Goal: Task Accomplishment & Management: Manage account settings

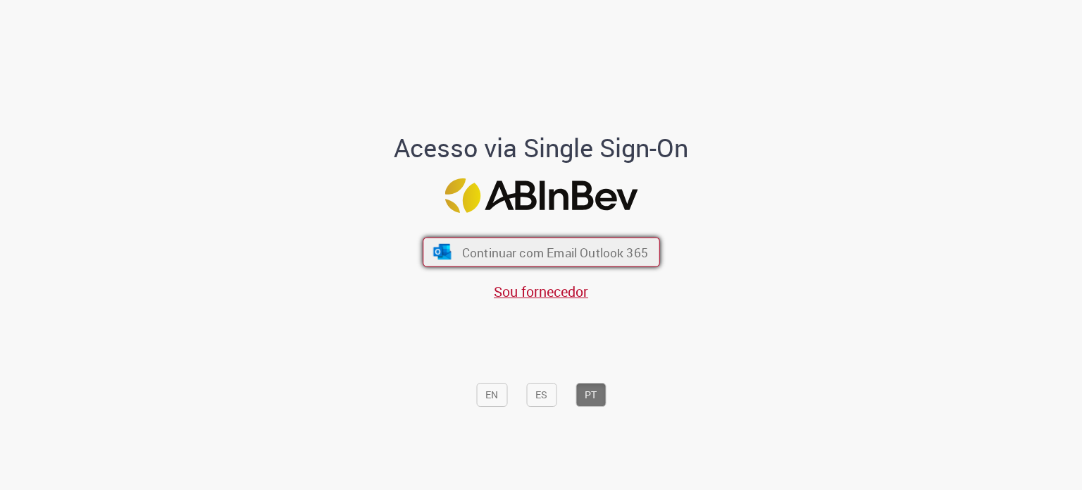
click at [570, 249] on span "Continuar com Email Outlook 365" at bounding box center [555, 252] width 186 height 16
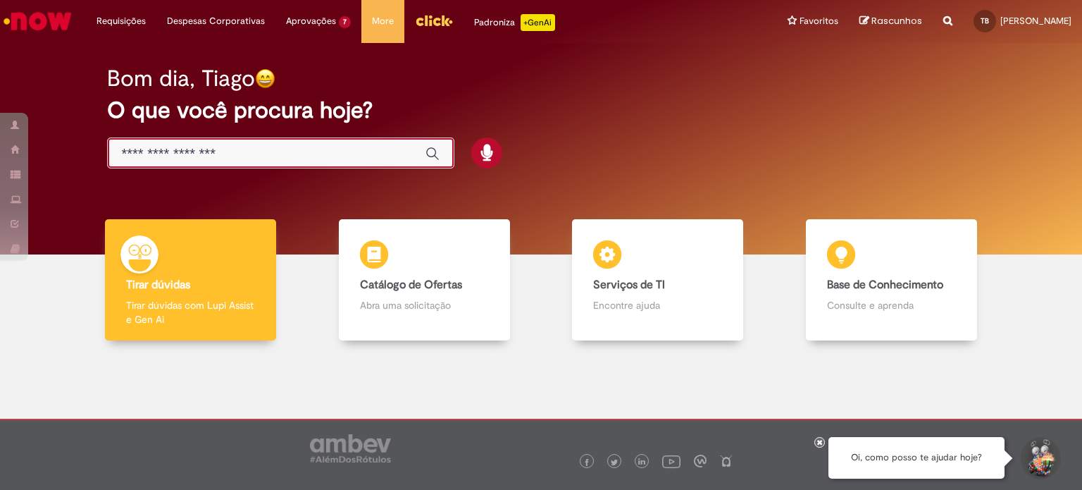
click at [288, 152] on input "Basta digitar aqui" at bounding box center [267, 154] width 290 height 16
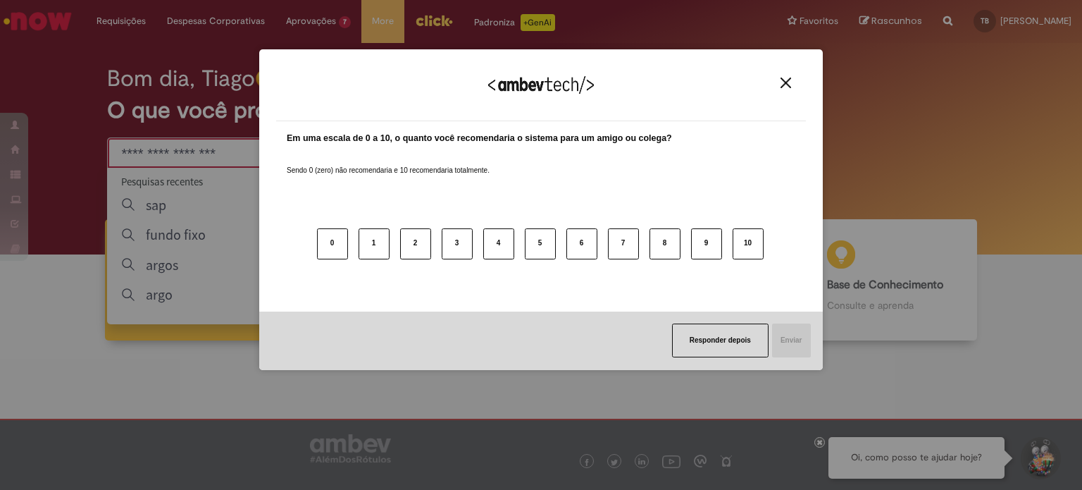
click at [780, 81] on button "Close" at bounding box center [786, 83] width 19 height 12
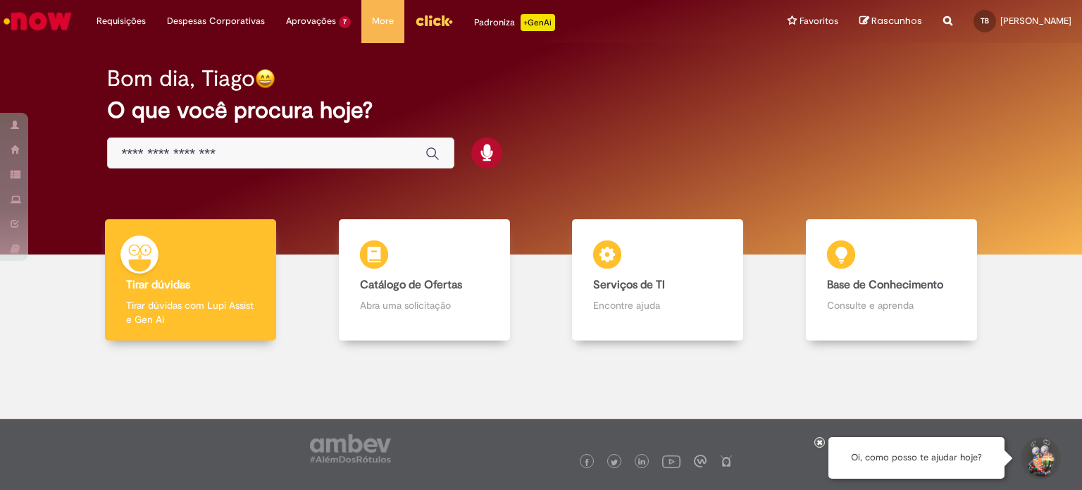
click at [849, 106] on h2 "O que você procura hoje?" at bounding box center [541, 110] width 869 height 25
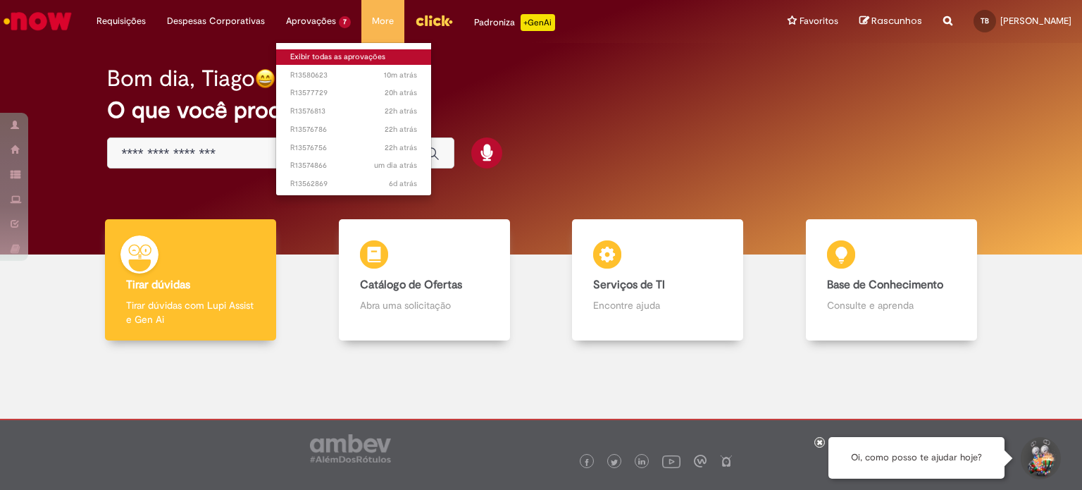
click at [310, 53] on link "Exibir todas as aprovações" at bounding box center [353, 57] width 155 height 16
click at [311, 52] on link "Exibir todas as aprovações" at bounding box center [353, 57] width 155 height 16
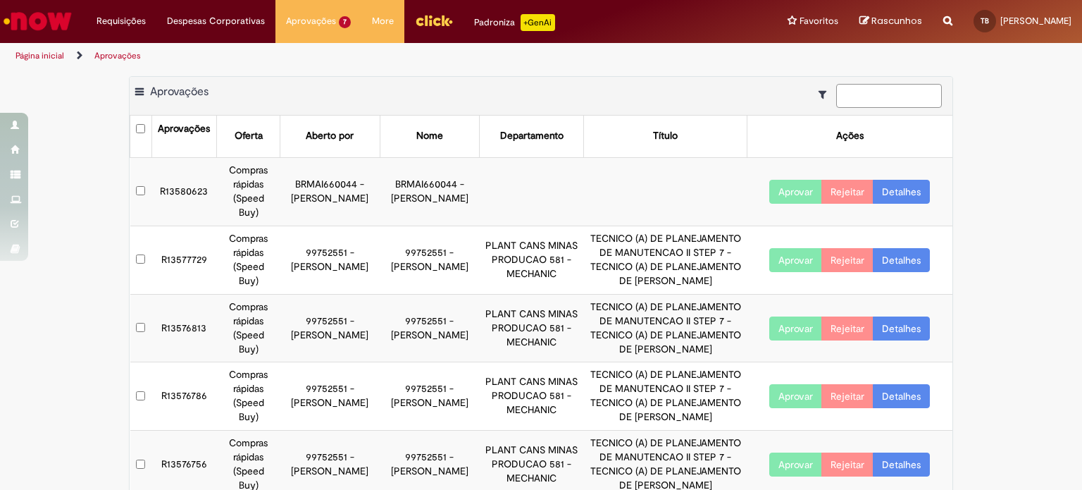
click at [846, 95] on input at bounding box center [890, 96] width 106 height 24
paste input "*********"
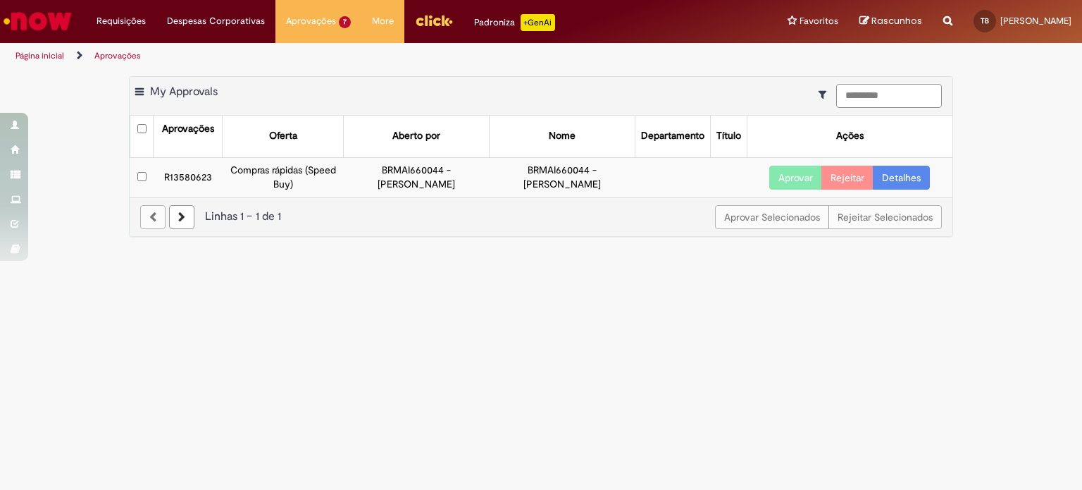
type input "*********"
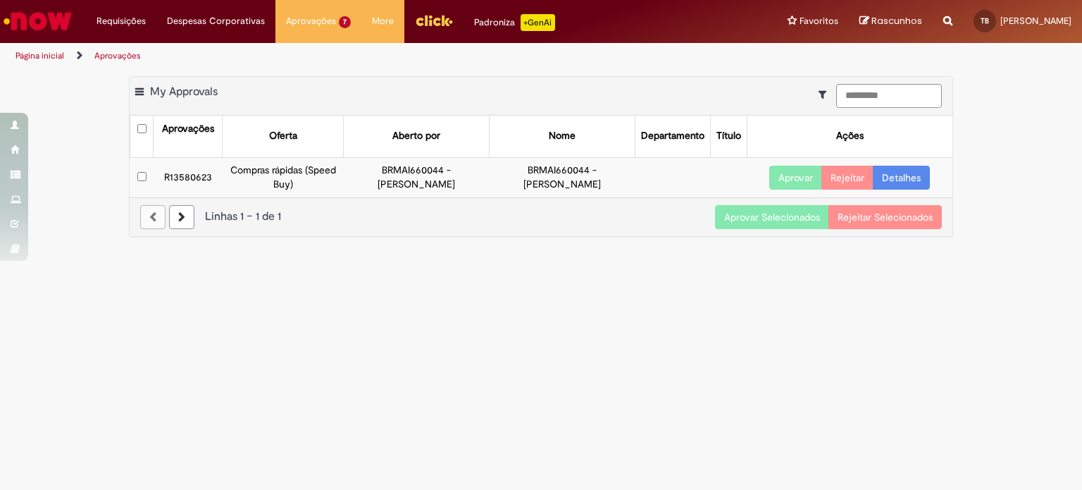
click at [786, 181] on button "Aprovar" at bounding box center [796, 178] width 53 height 24
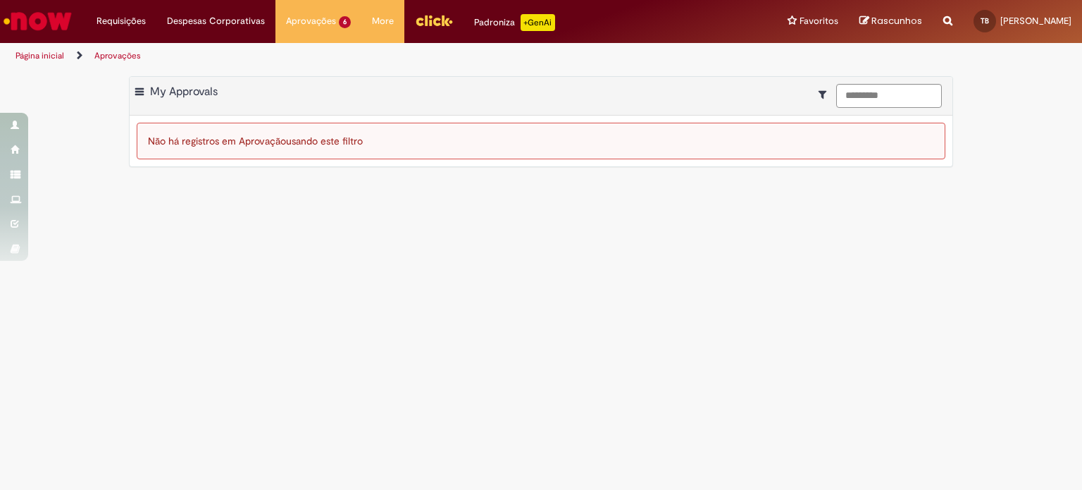
drag, startPoint x: 731, startPoint y: 366, endPoint x: 739, endPoint y: 358, distance: 11.5
click at [731, 366] on main "Aprovações Exportar como PDF Exportar como Excel Exportar como CSV My Approvals…" at bounding box center [541, 279] width 1082 height 421
